Goal: Navigation & Orientation: Find specific page/section

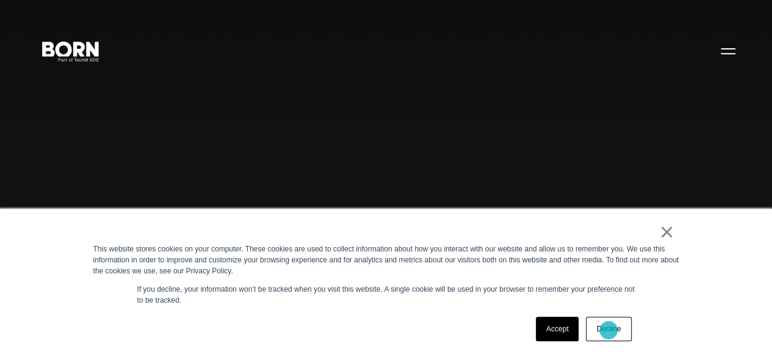
click at [609, 330] on link "Decline" at bounding box center [608, 329] width 45 height 24
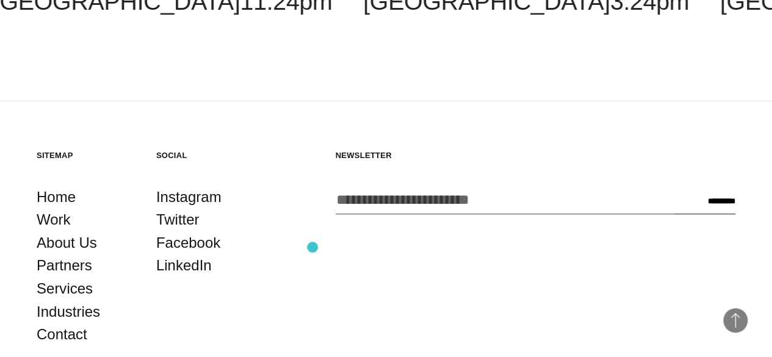
scroll to position [2784, 0]
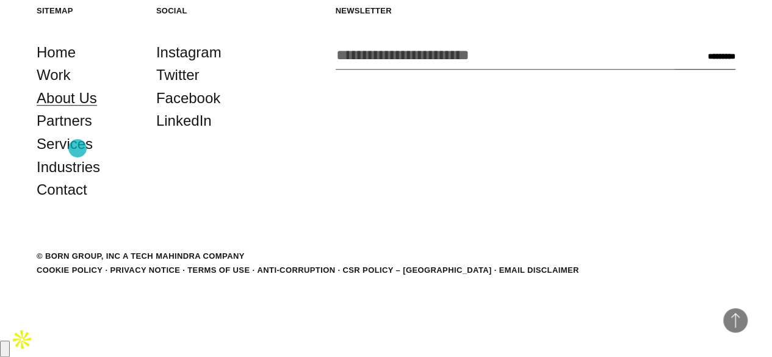
click at [78, 110] on link "About Us" at bounding box center [67, 98] width 60 height 23
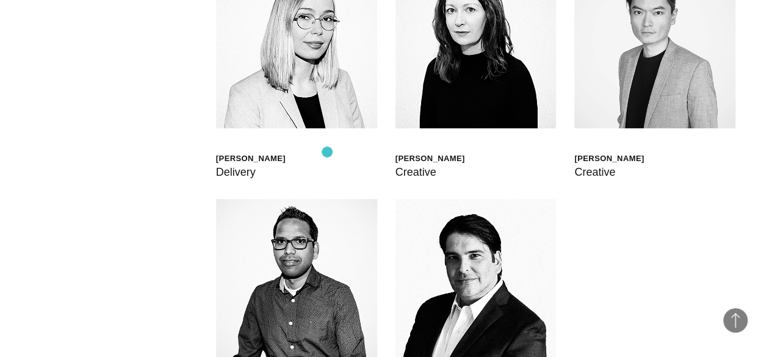
scroll to position [2808, 0]
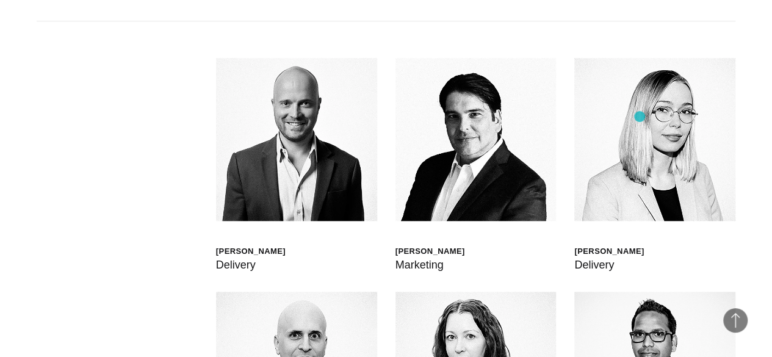
scroll to position [2747, 0]
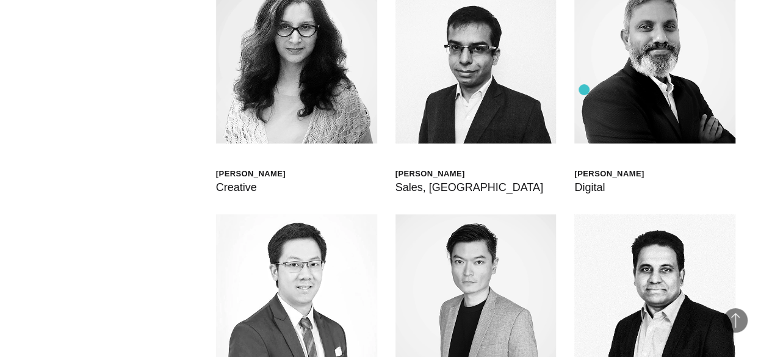
scroll to position [2686, 0]
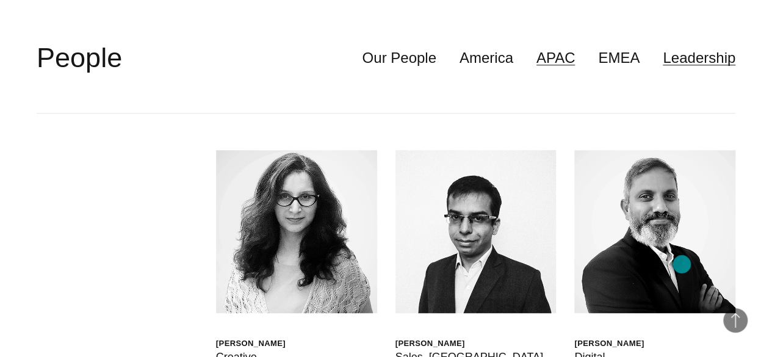
click at [682, 70] on link "Leadership" at bounding box center [699, 57] width 73 height 23
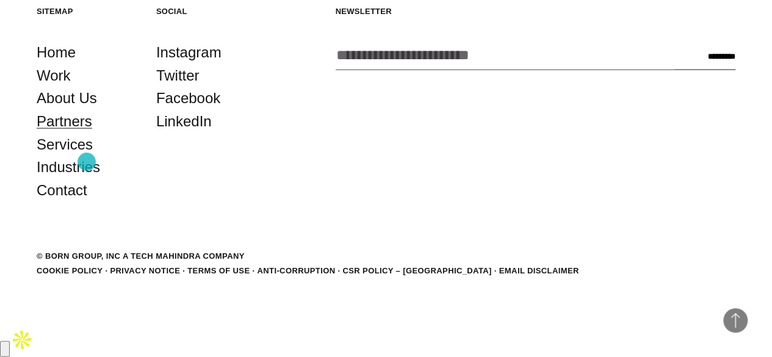
scroll to position [3454, 0]
